Goal: Navigation & Orientation: Go to known website

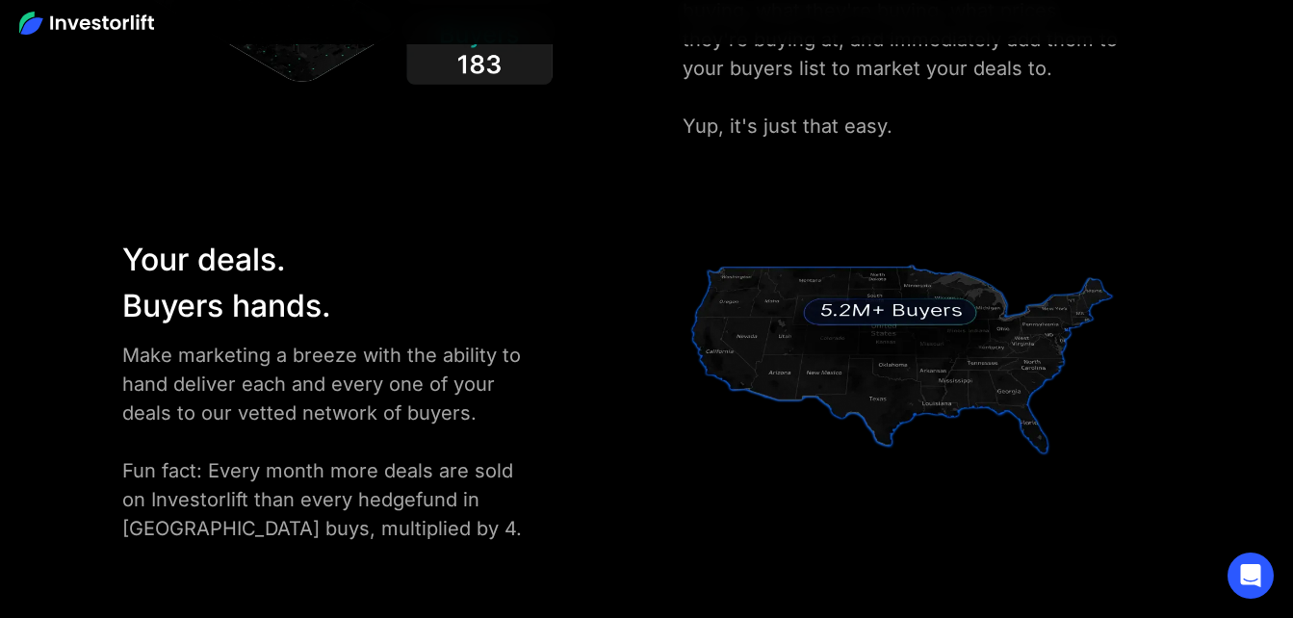
scroll to position [2598, 0]
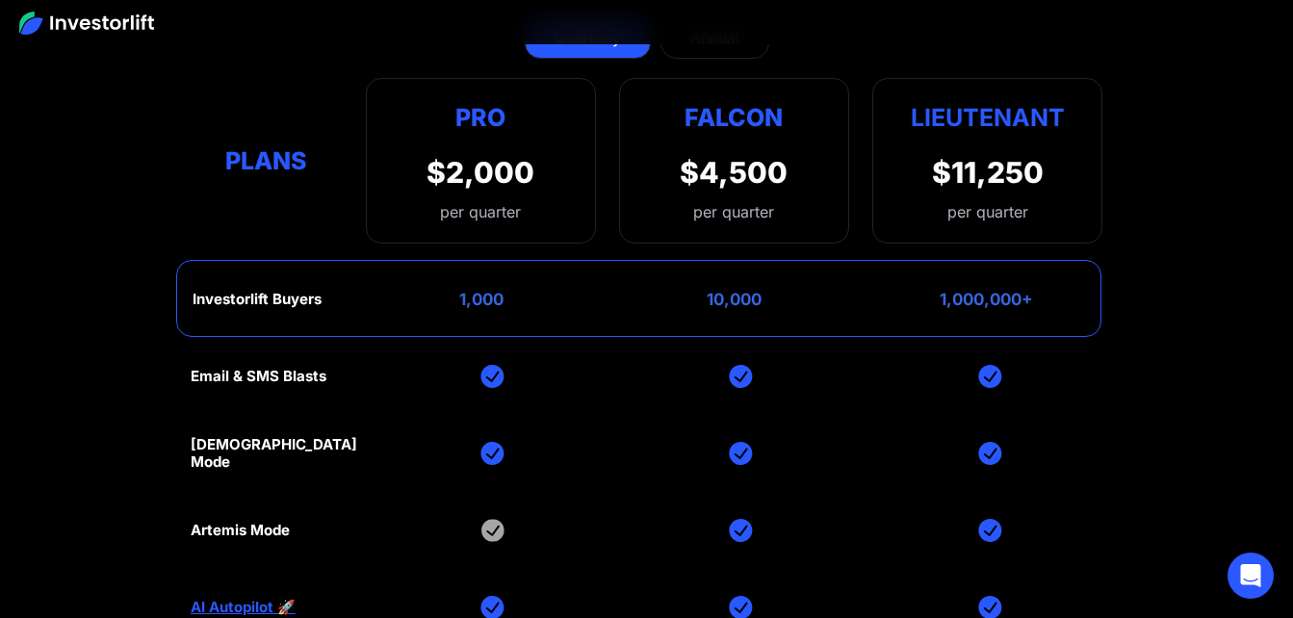
scroll to position [7665, 0]
